Goal: Find specific page/section: Find specific page/section

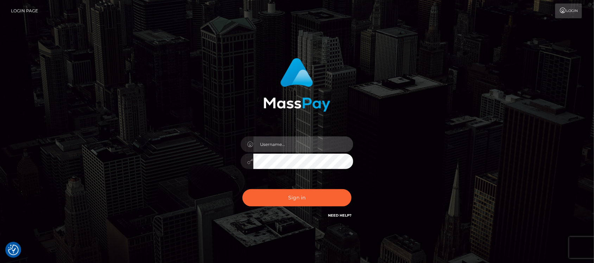
type input "hello.feetfinder"
click at [318, 150] on input "hello.feetfinder" at bounding box center [303, 145] width 100 height 16
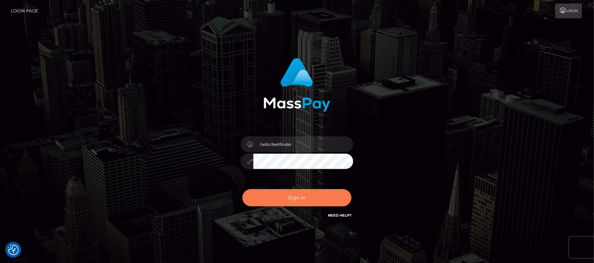
click at [326, 203] on button "Sign in" at bounding box center [296, 197] width 109 height 17
type input "hello.feetfinder"
click at [303, 195] on button "Sign in" at bounding box center [296, 197] width 109 height 17
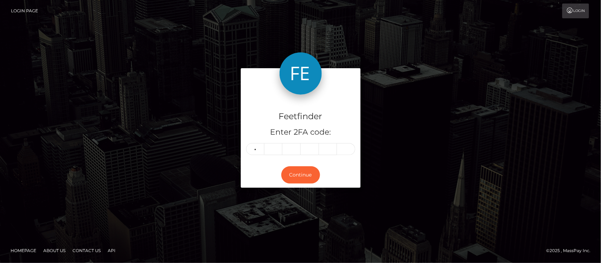
type input "6"
type input "3"
type input "9"
type input "4"
type input "9"
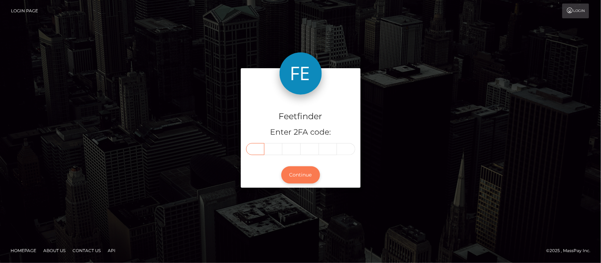
type input "6"
type input "3"
type input "9"
type input "4"
type input "9"
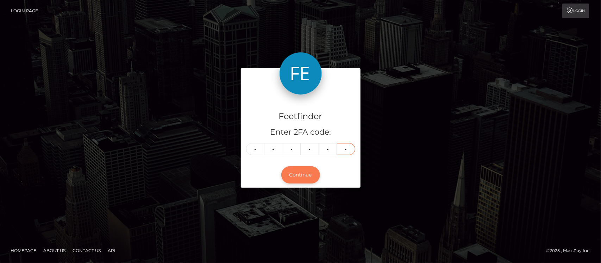
type input "8"
click at [309, 176] on button "Continue" at bounding box center [300, 174] width 39 height 17
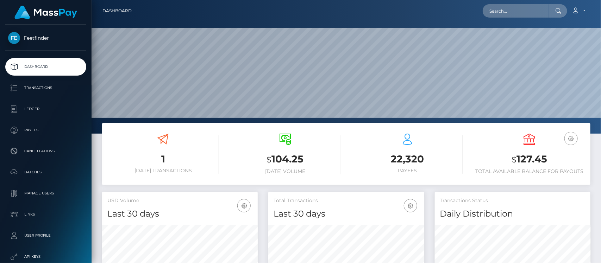
scroll to position [124, 156]
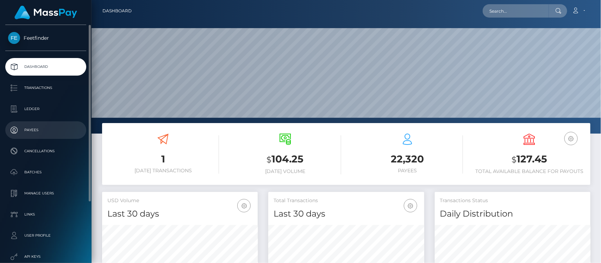
click at [43, 129] on p "Payees" at bounding box center [45, 130] width 75 height 11
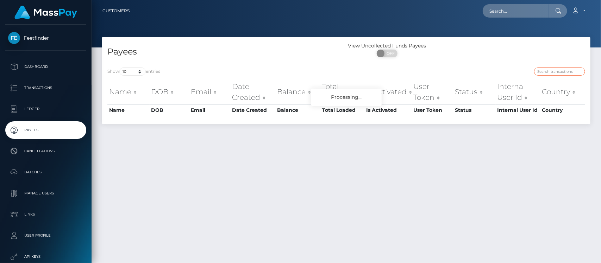
click at [550, 70] on input "search" at bounding box center [559, 72] width 51 height 8
paste input "567fa5cd-729d-11f0-87f1-0266f44cc279"
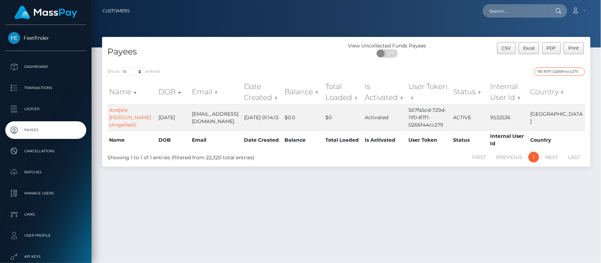
type input "567fa5cd-729d-11f0-87f1-0266f44cc279"
